Goal: Task Accomplishment & Management: Complete application form

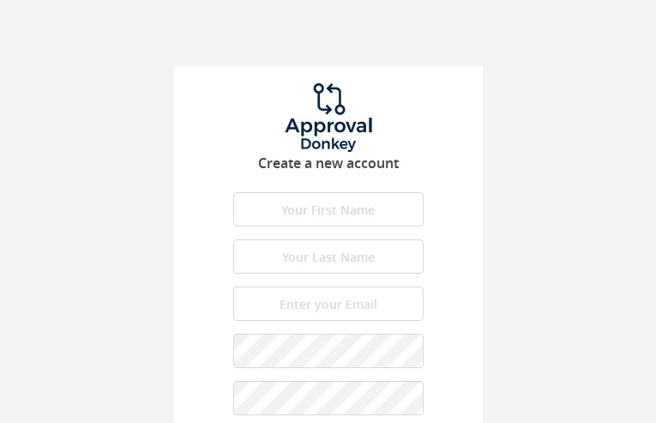
type input "oAAcmBErp"
type input "WubwbVCvBa"
type input "[PERSON_NAME][EMAIL_ADDRESS][DOMAIN_NAME]"
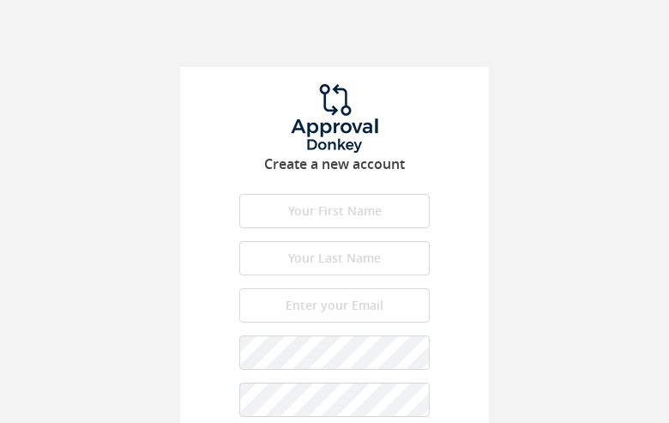
type input "qmkSkuGIfzCxN"
type input "wSljenQbmUtM"
type input "[PERSON_NAME][EMAIL_ADDRESS][DOMAIN_NAME]"
